Goal: Information Seeking & Learning: Learn about a topic

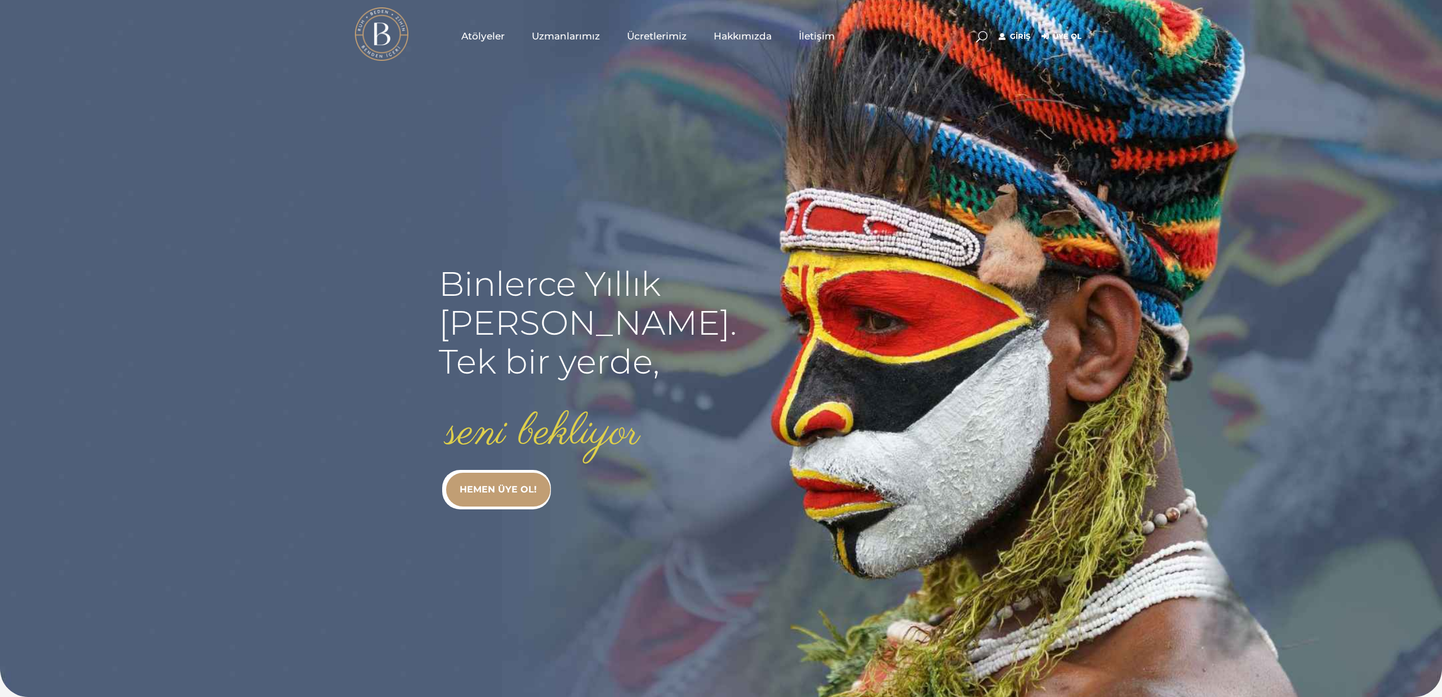
click at [491, 28] on link "Atölyeler" at bounding box center [483, 36] width 70 height 56
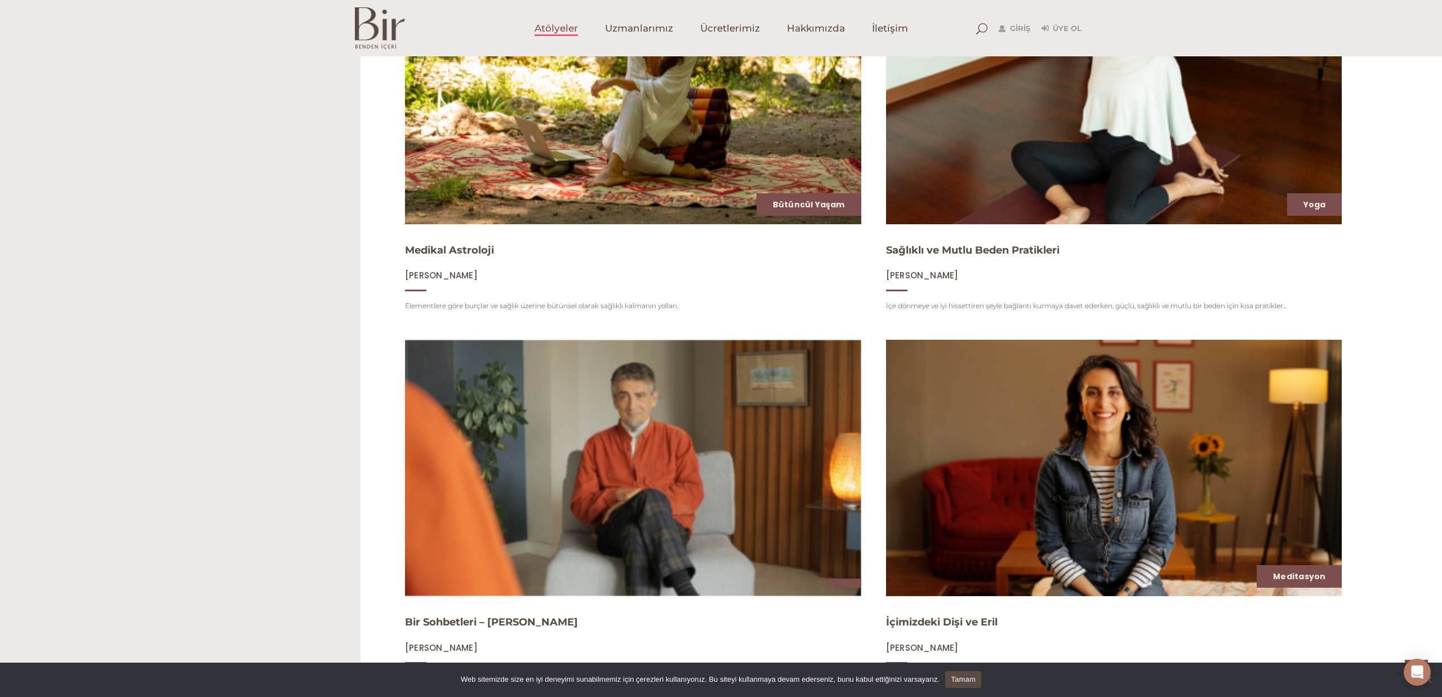
scroll to position [1561, 0]
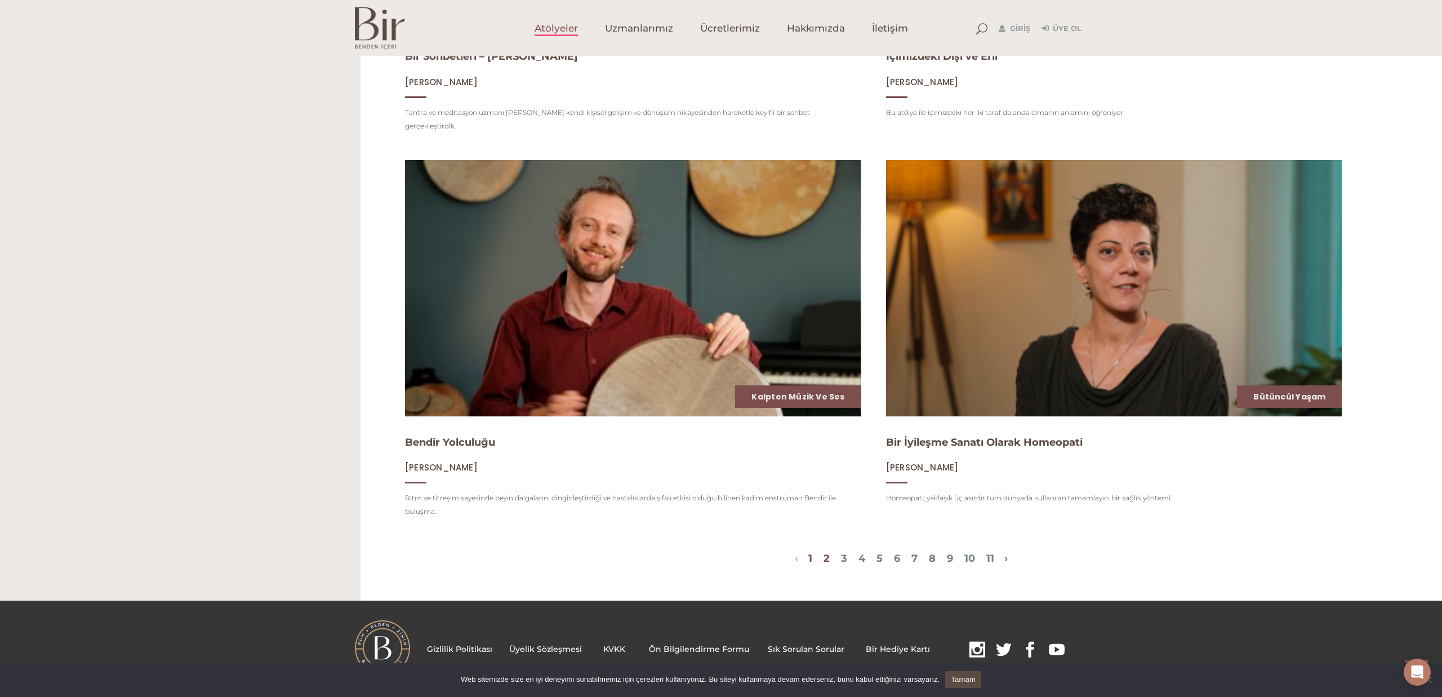
click at [824, 552] on link "2" at bounding box center [827, 558] width 6 height 12
click at [841, 552] on link "3" at bounding box center [844, 558] width 6 height 12
click at [851, 553] on span "1 2 3 4 5 6 7 8 9 10 11" at bounding box center [901, 560] width 206 height 14
click at [859, 552] on link "4" at bounding box center [862, 558] width 7 height 12
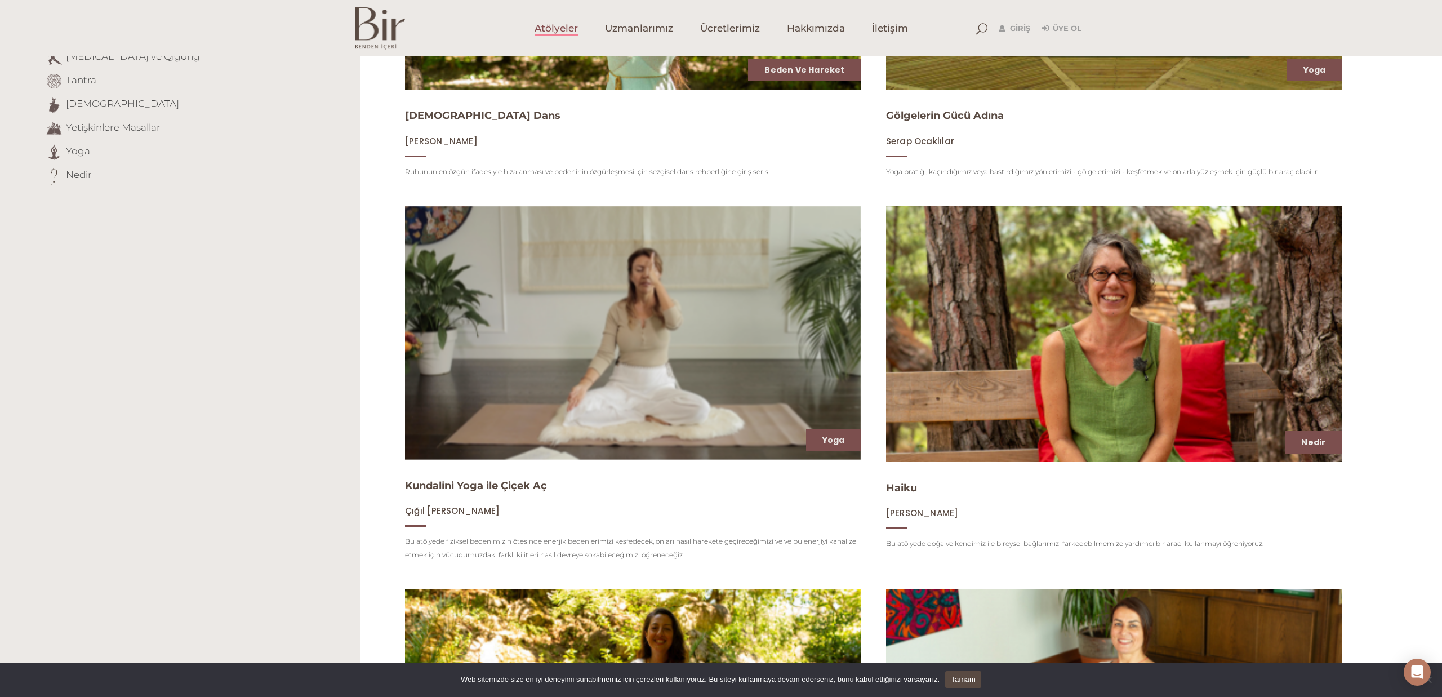
scroll to position [0, 0]
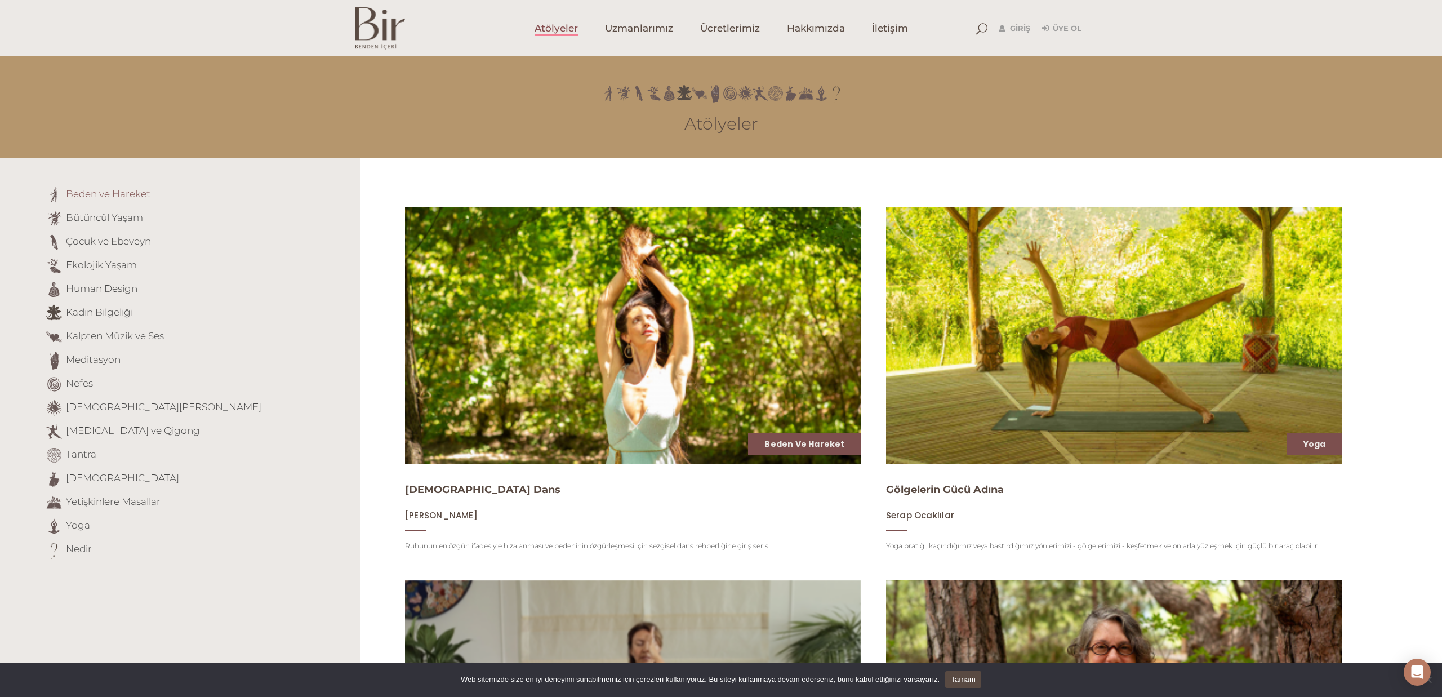
click at [117, 195] on link "Beden ve Hareket" at bounding box center [108, 193] width 85 height 11
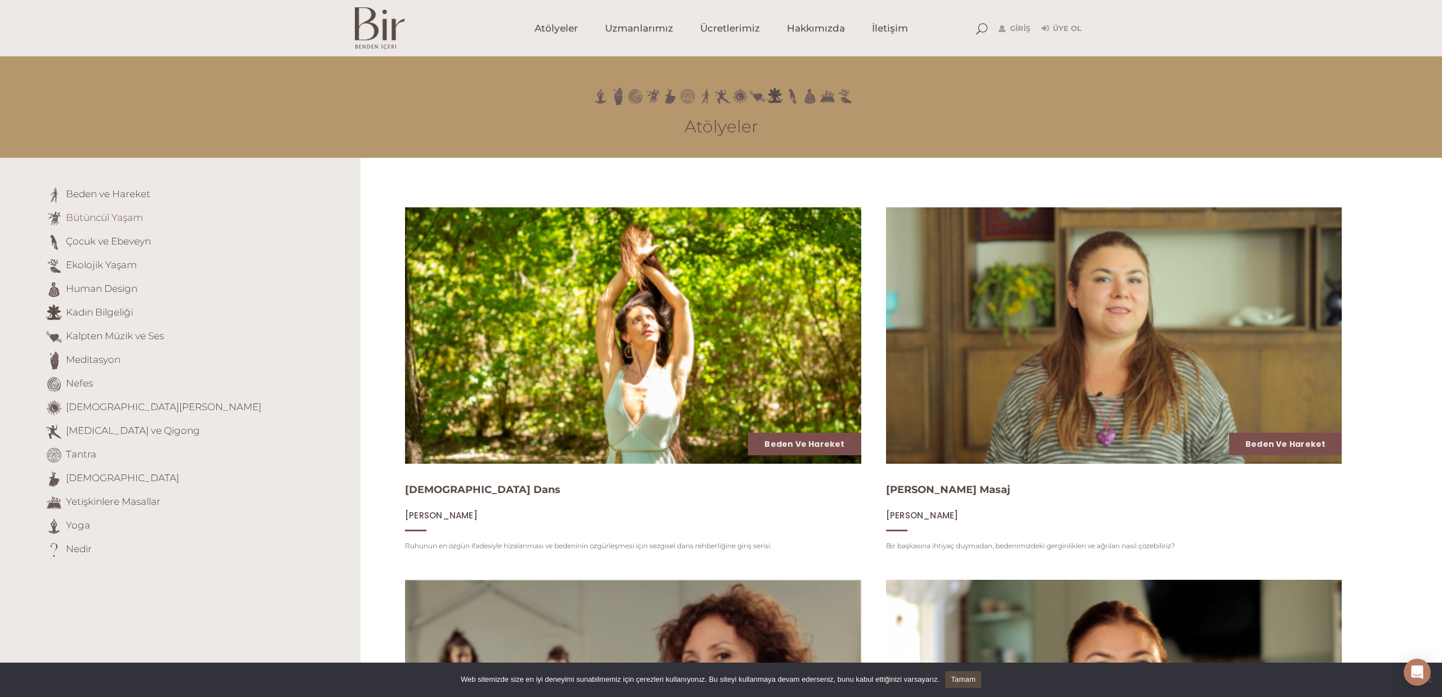
click at [118, 219] on link "Bütüncül Yaşam" at bounding box center [104, 217] width 77 height 11
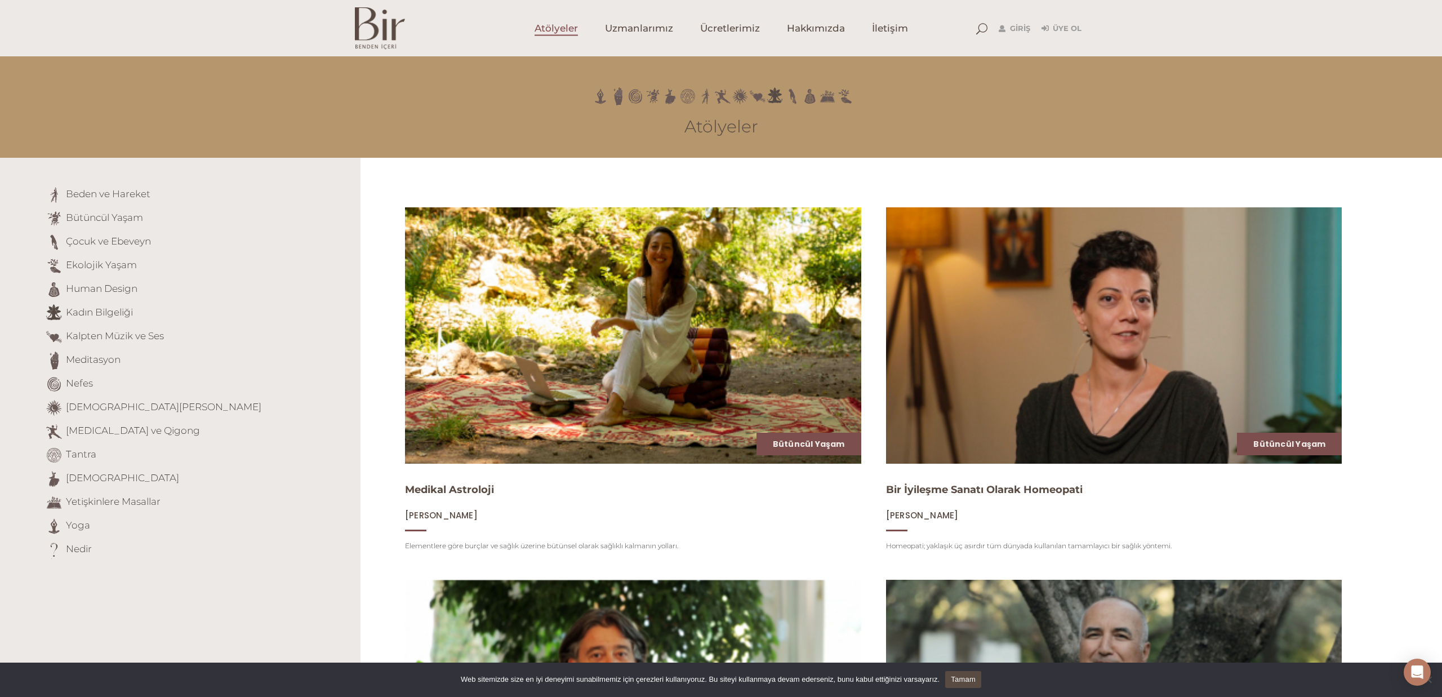
click at [542, 32] on span "Atölyeler" at bounding box center [556, 28] width 43 height 13
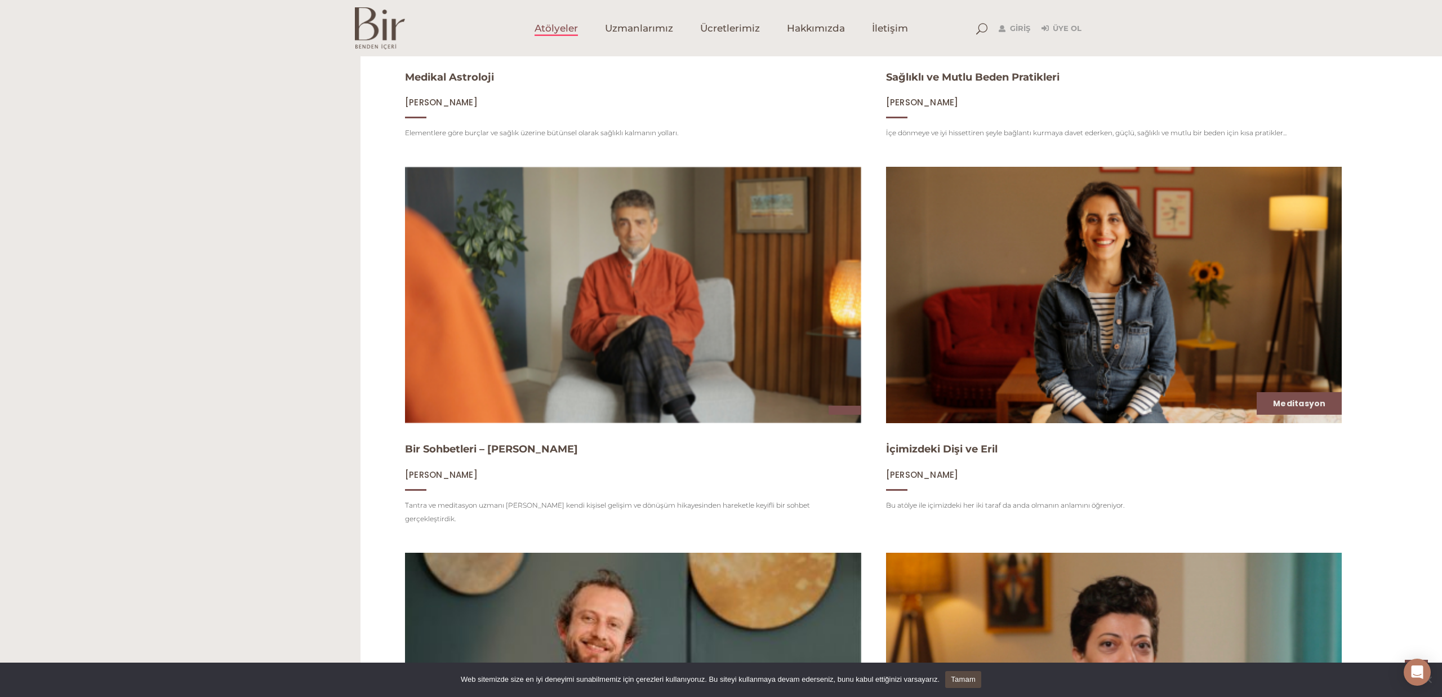
scroll to position [1561, 0]
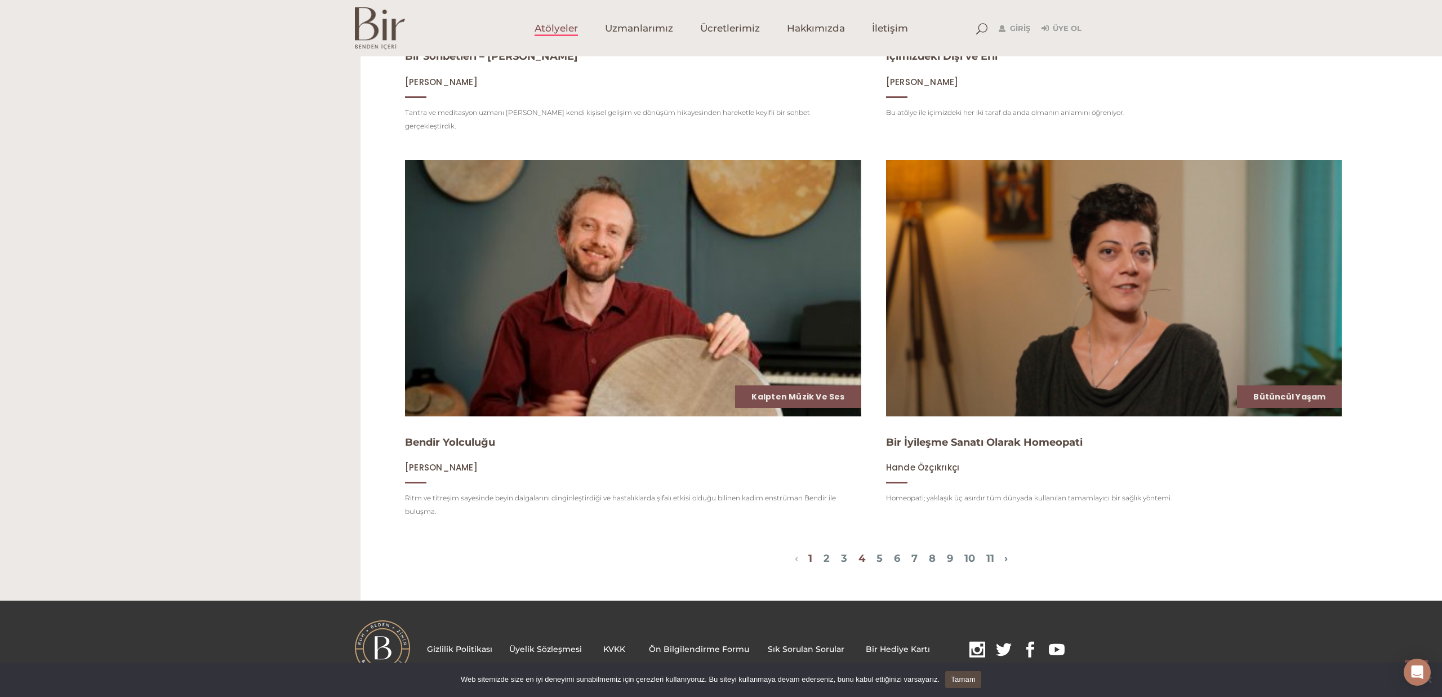
click at [859, 552] on link "4" at bounding box center [862, 558] width 7 height 12
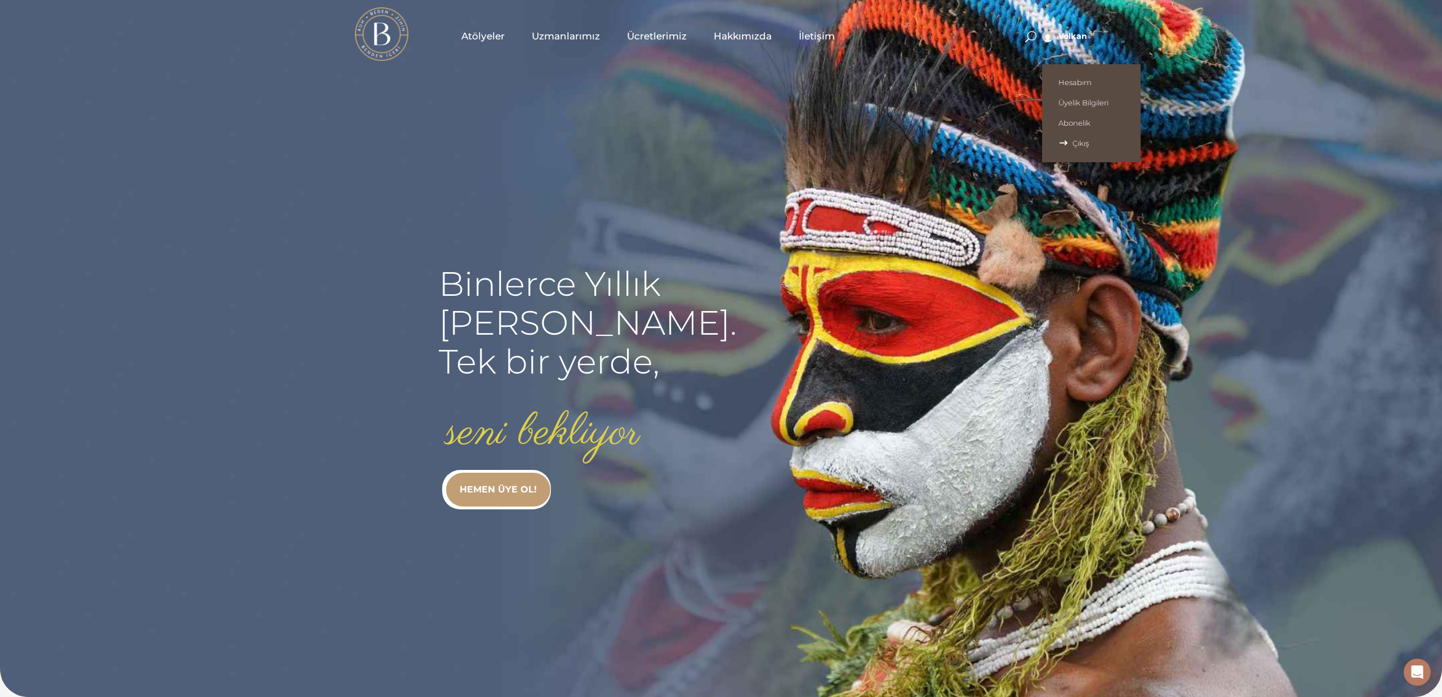
click at [1065, 141] on span "Çıkış" at bounding box center [1092, 143] width 66 height 9
type input "volkan"
click at [1020, 35] on link "Giriş" at bounding box center [1015, 37] width 32 height 14
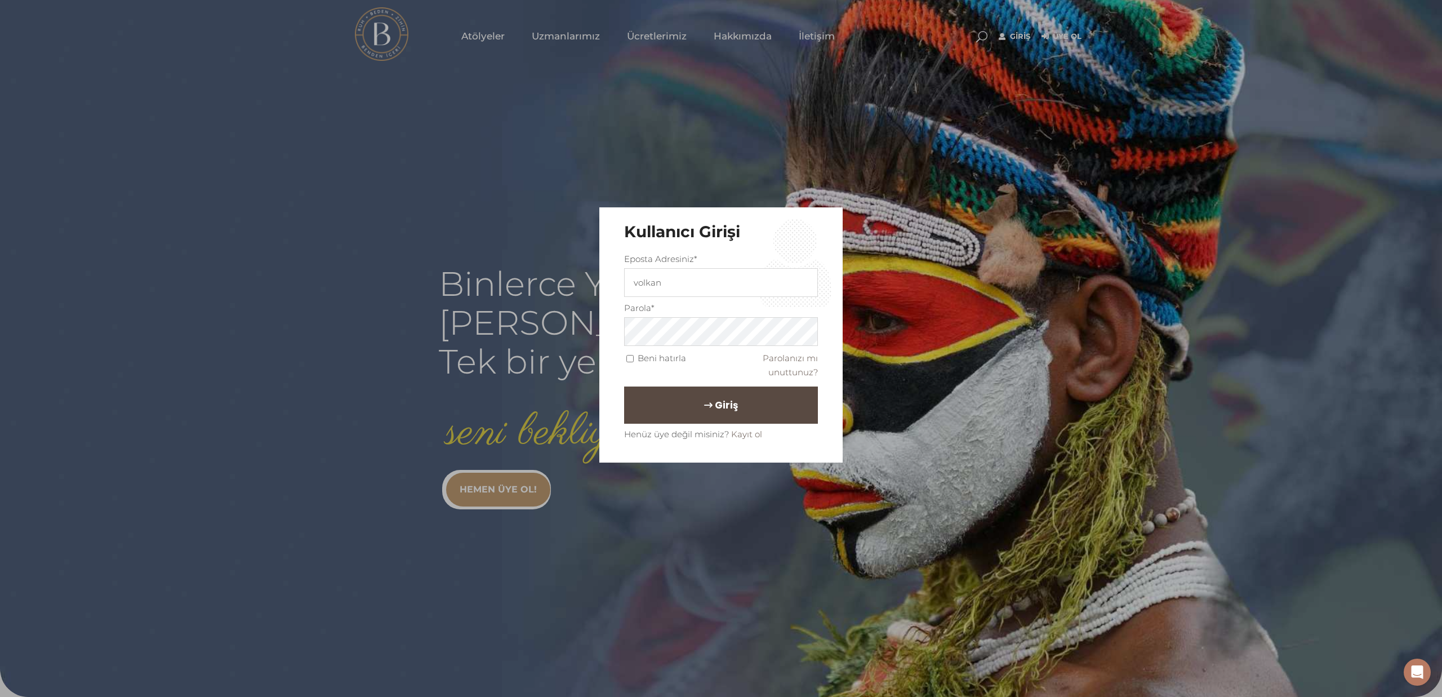
click at [668, 390] on button "Giriş" at bounding box center [721, 404] width 194 height 37
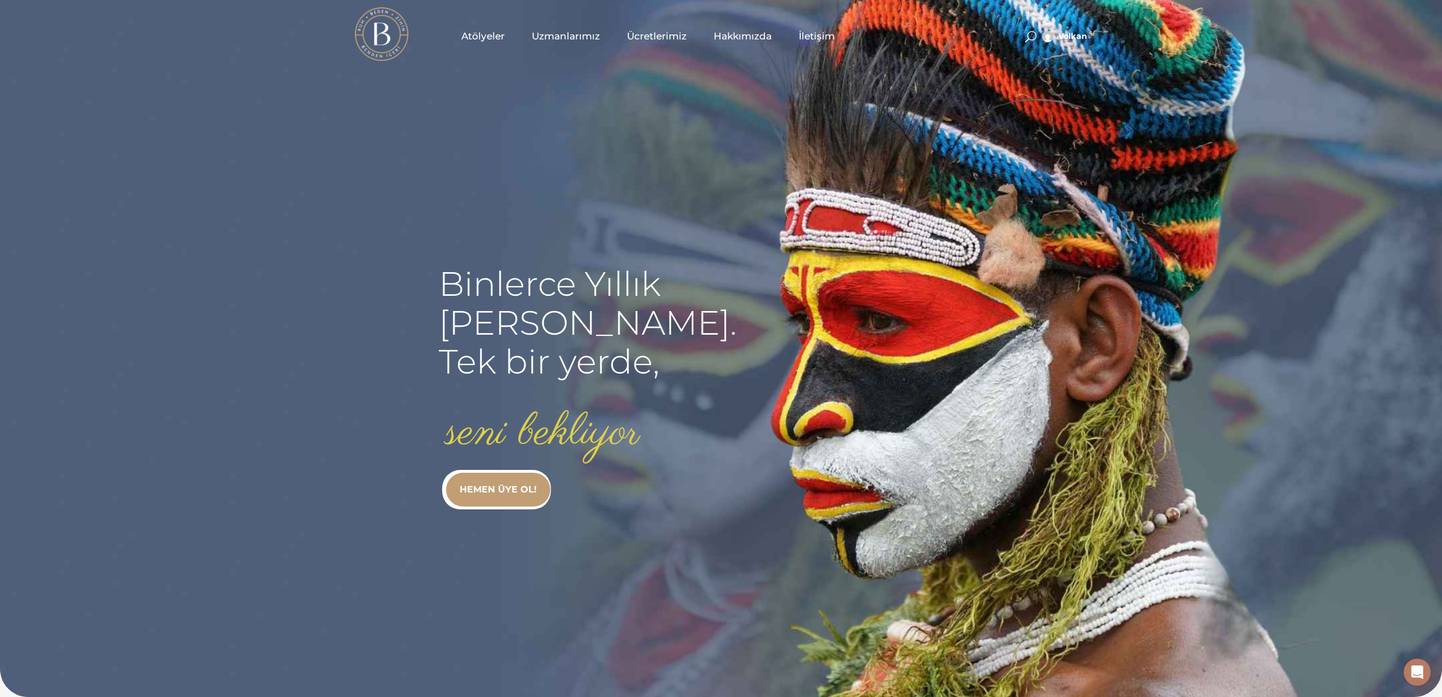
click at [490, 45] on link "Atölyeler" at bounding box center [483, 36] width 70 height 56
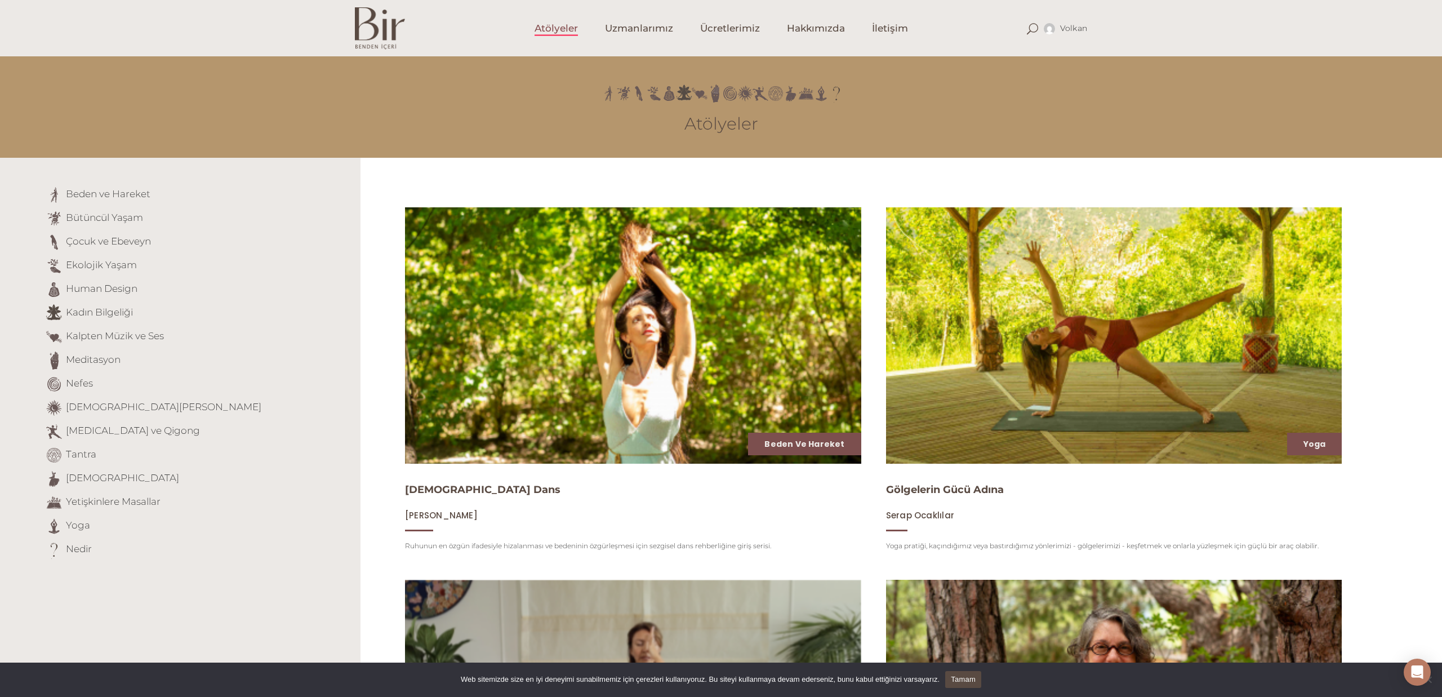
click at [557, 319] on img at bounding box center [633, 335] width 470 height 264
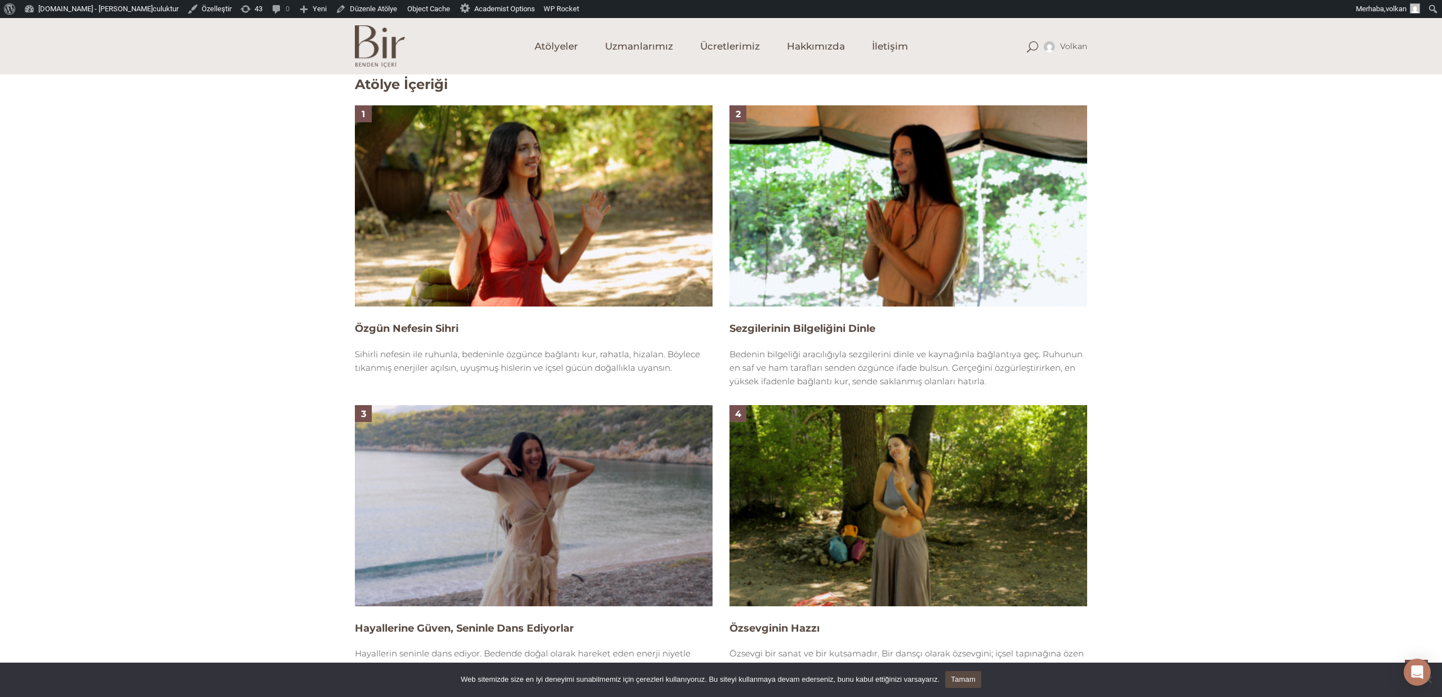
scroll to position [768, 0]
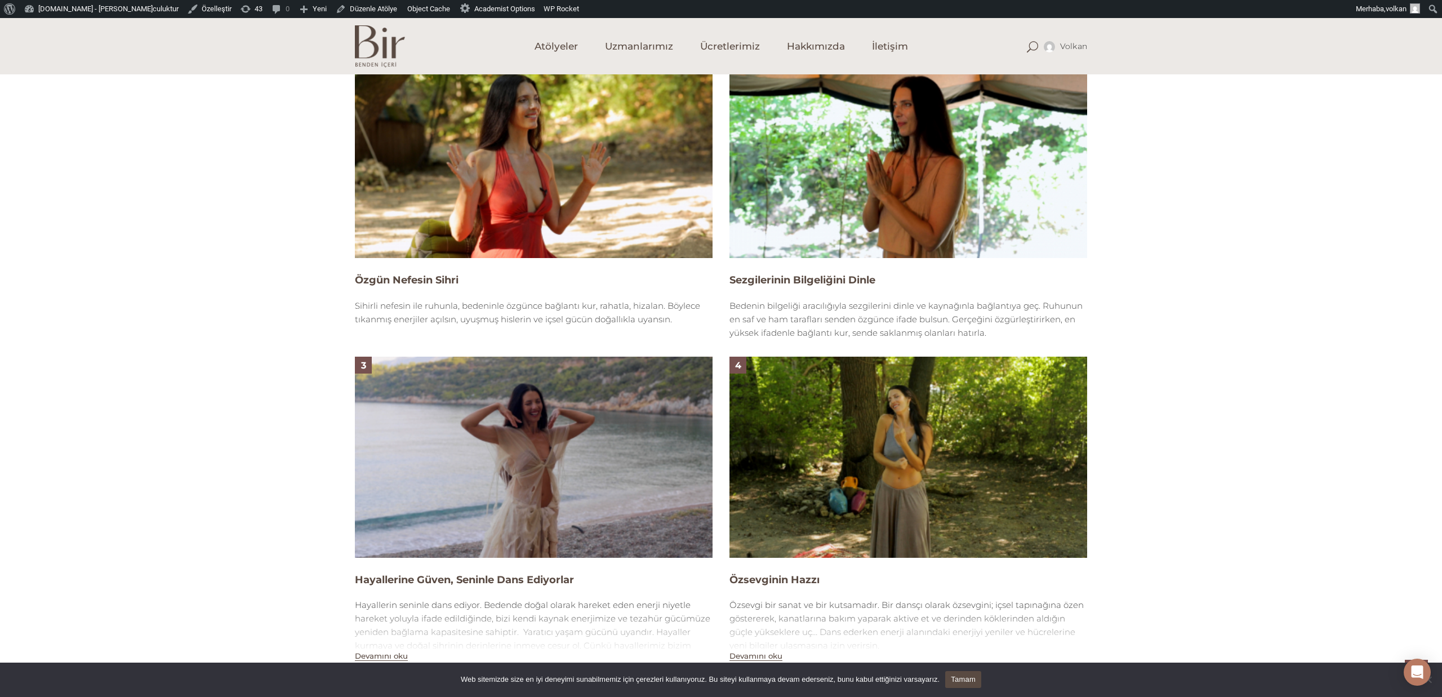
click at [492, 214] on img at bounding box center [534, 157] width 358 height 201
